Goal: Browse casually

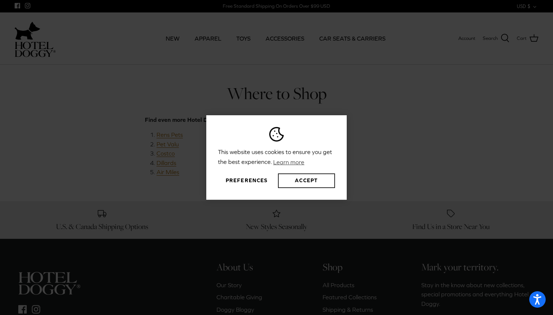
click at [295, 180] on button "Accept" at bounding box center [306, 180] width 57 height 15
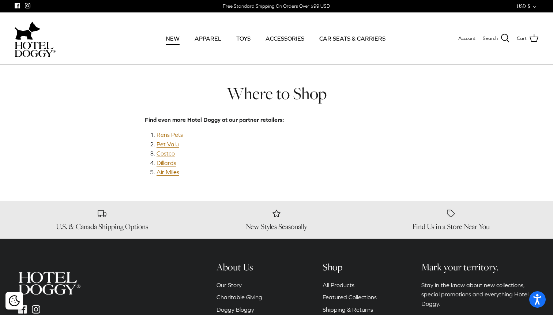
click at [178, 38] on link "NEW" at bounding box center [172, 38] width 27 height 25
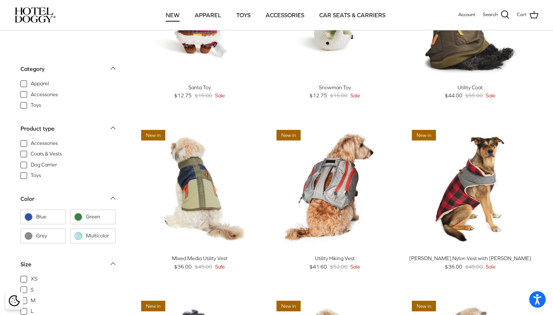
scroll to position [307, 0]
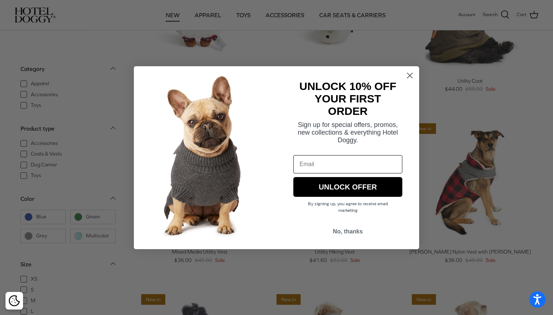
click at [406, 72] on circle "Close dialog" at bounding box center [410, 75] width 12 height 12
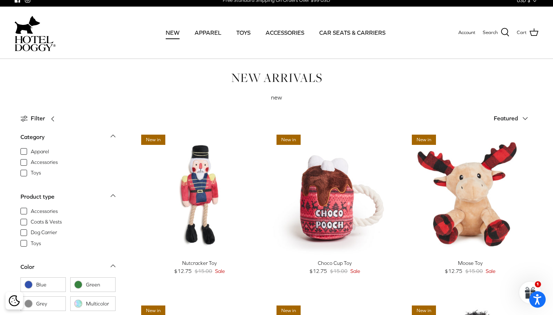
scroll to position [0, 0]
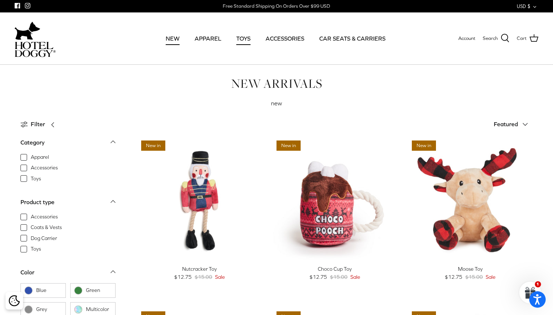
click at [247, 37] on link "TOYS" at bounding box center [243, 38] width 27 height 25
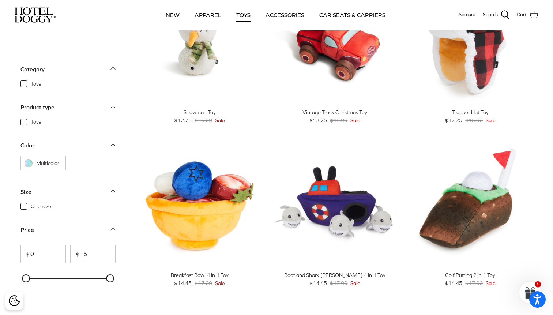
scroll to position [227, 0]
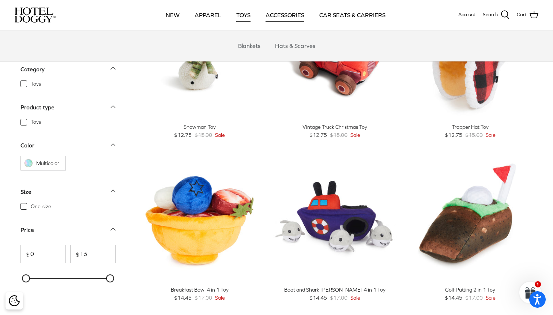
click at [282, 14] on link "ACCESSORIES" at bounding box center [285, 15] width 52 height 25
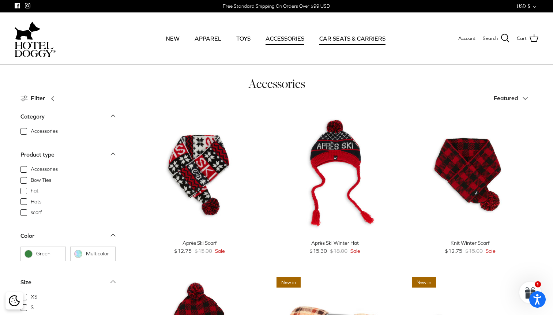
click at [345, 37] on link "CAR SEATS & CARRIERS" at bounding box center [352, 38] width 79 height 25
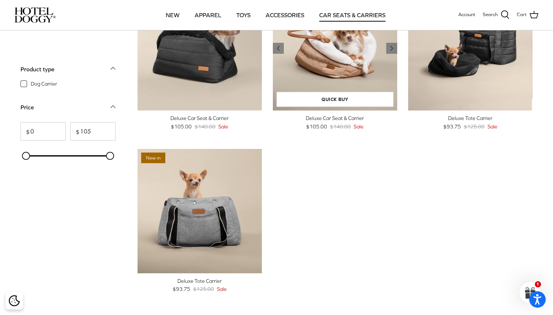
scroll to position [76, 0]
